Goal: Task Accomplishment & Management: Use online tool/utility

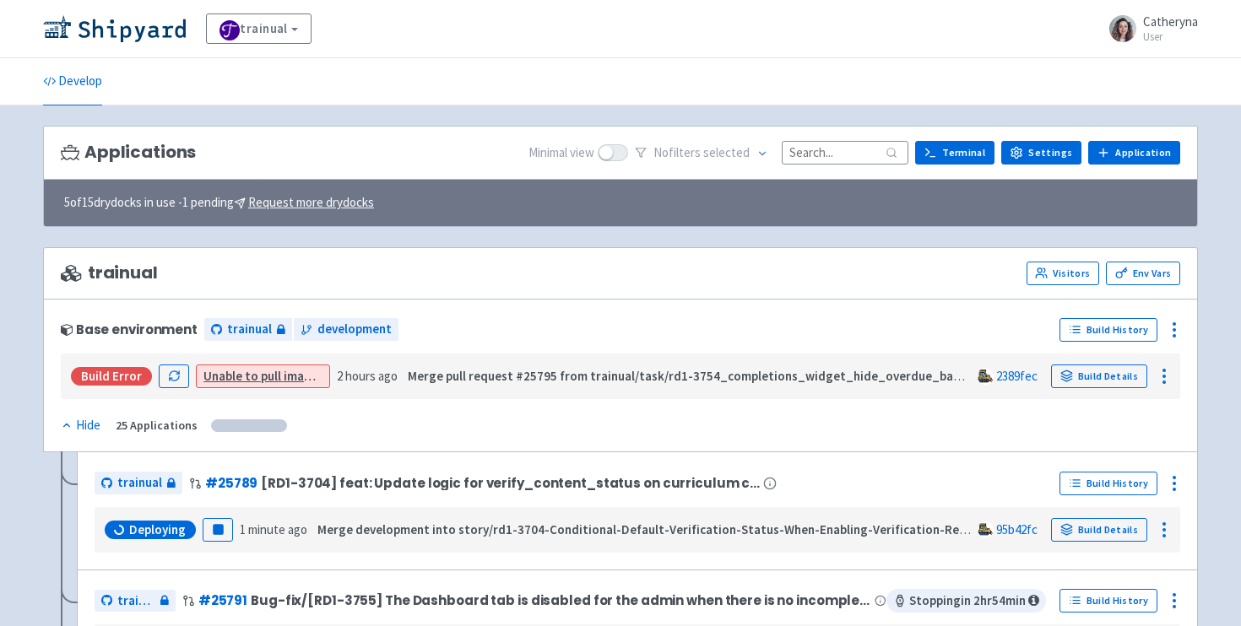
click at [817, 155] on input at bounding box center [845, 152] width 127 height 23
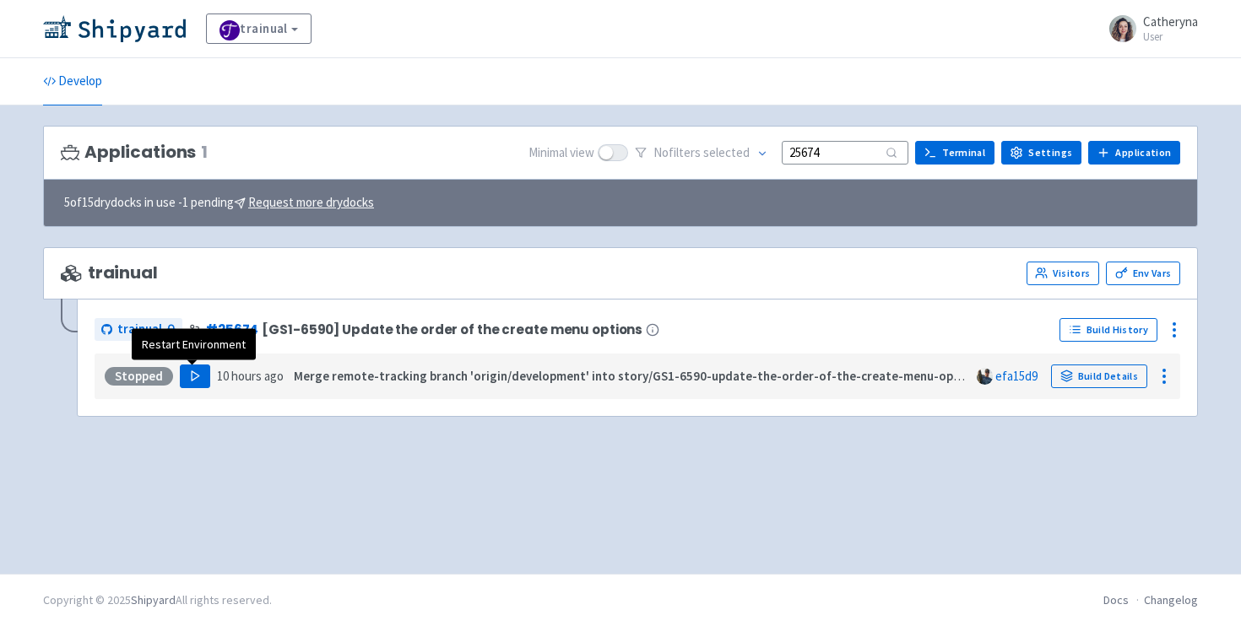
type input "25674"
click at [203, 377] on button "Play" at bounding box center [195, 377] width 30 height 24
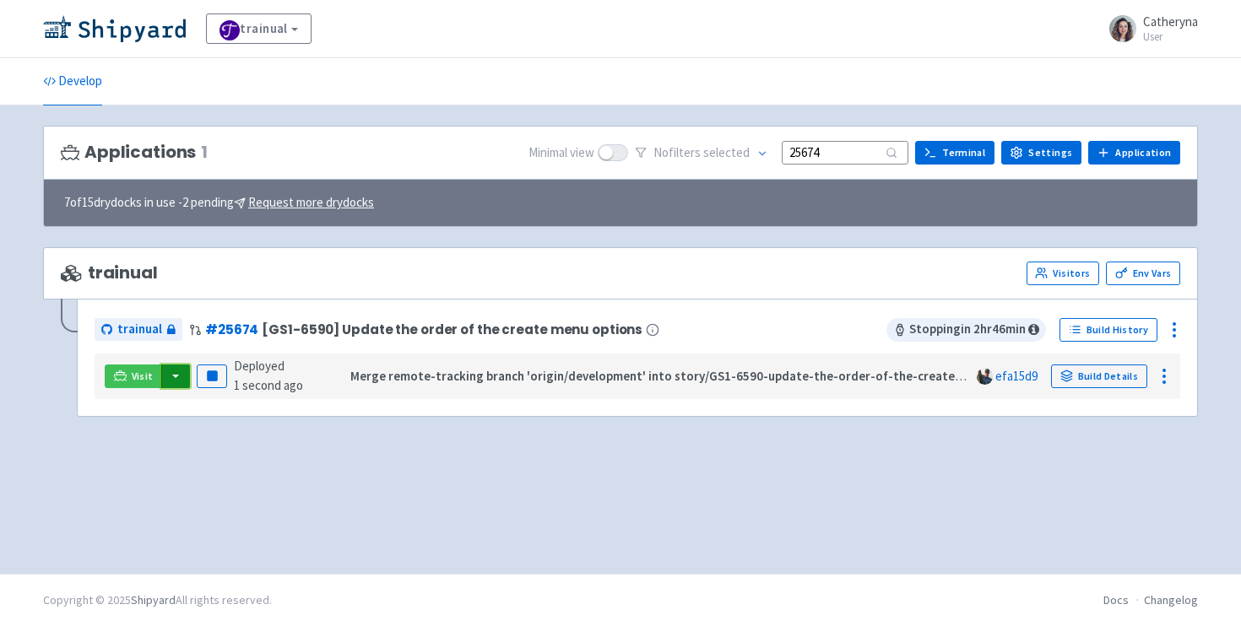
click at [176, 382] on button "button" at bounding box center [175, 377] width 29 height 24
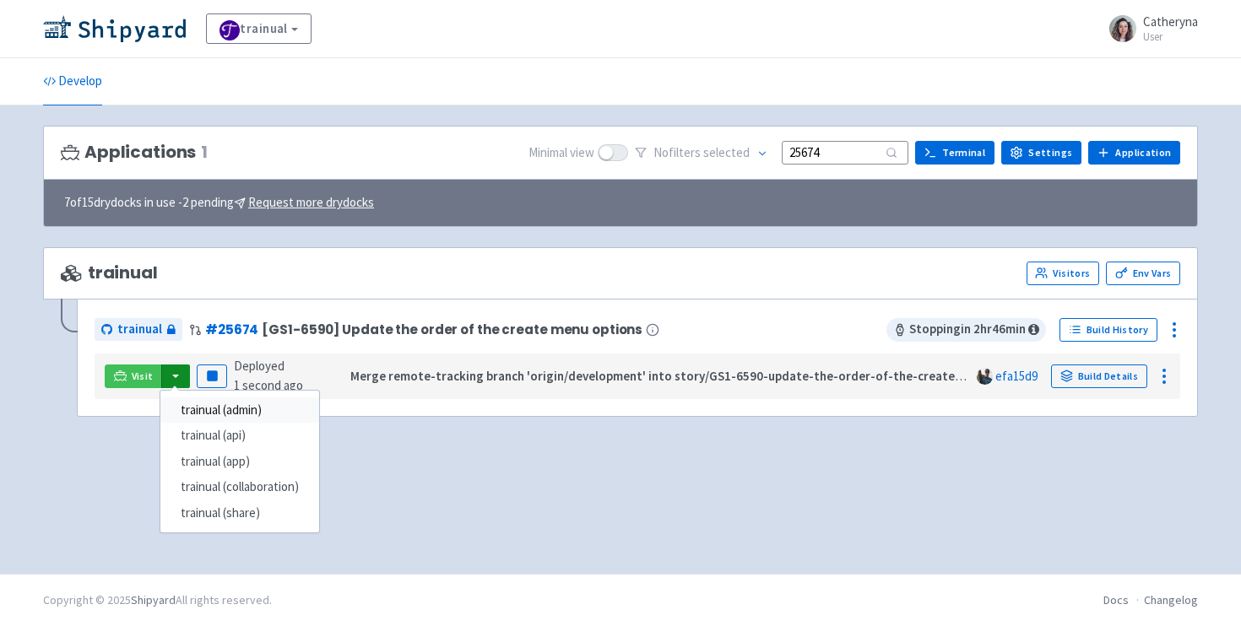
click at [225, 409] on link "trainual (admin)" at bounding box center [239, 411] width 159 height 26
